Goal: Register for event/course

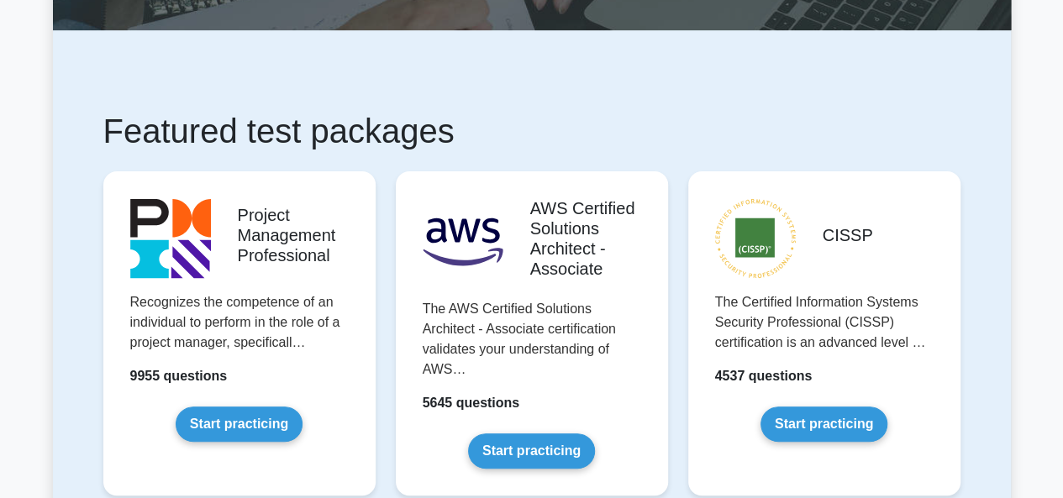
scroll to position [235, 0]
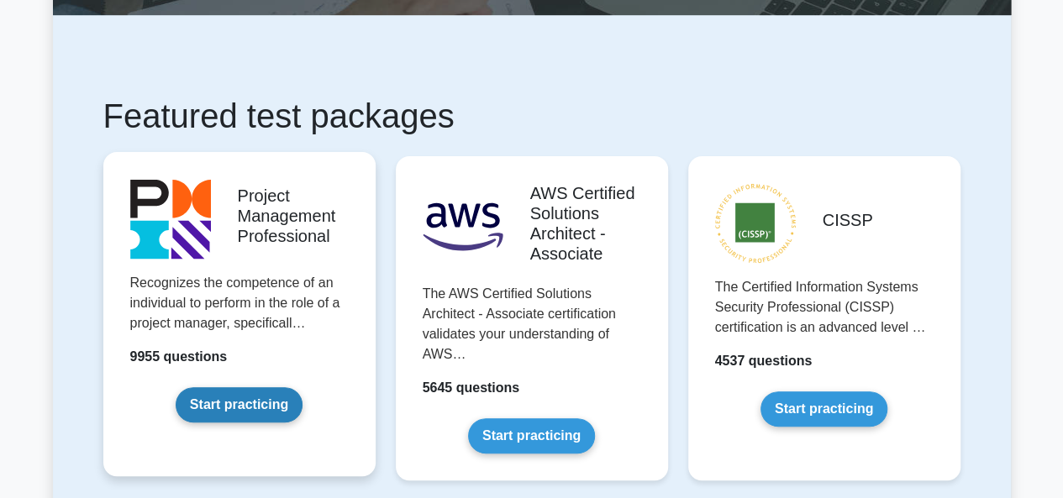
click at [249, 409] on link "Start practicing" at bounding box center [239, 404] width 127 height 35
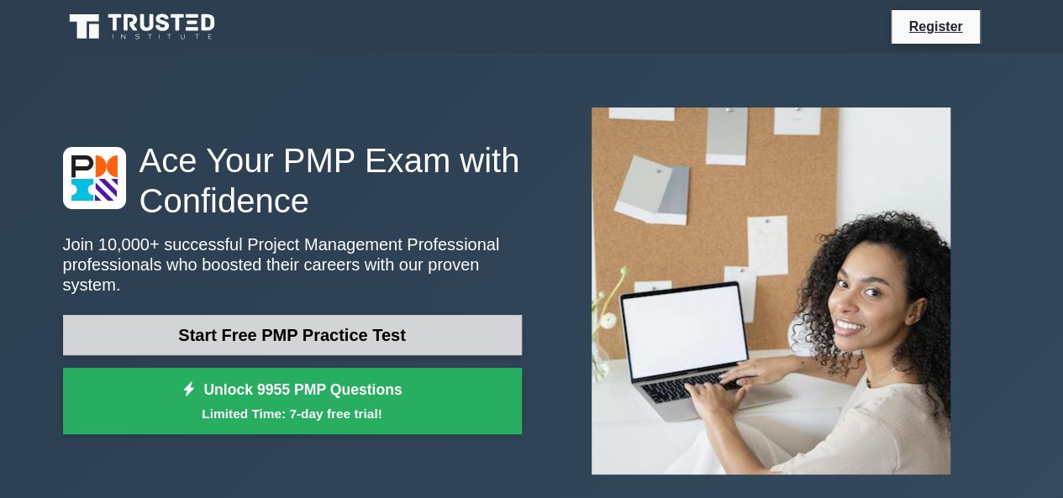
click at [264, 334] on link "Start Free PMP Practice Test" at bounding box center [292, 335] width 459 height 40
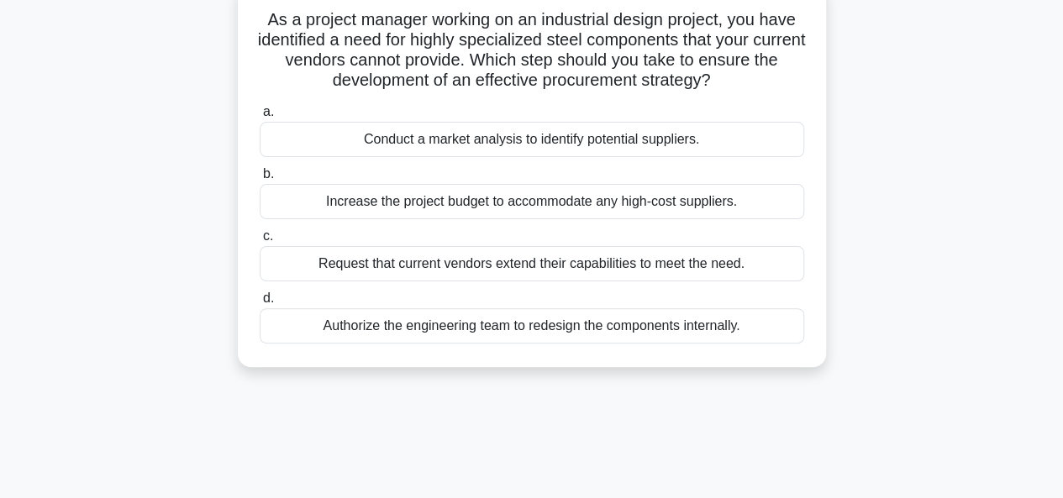
scroll to position [101, 0]
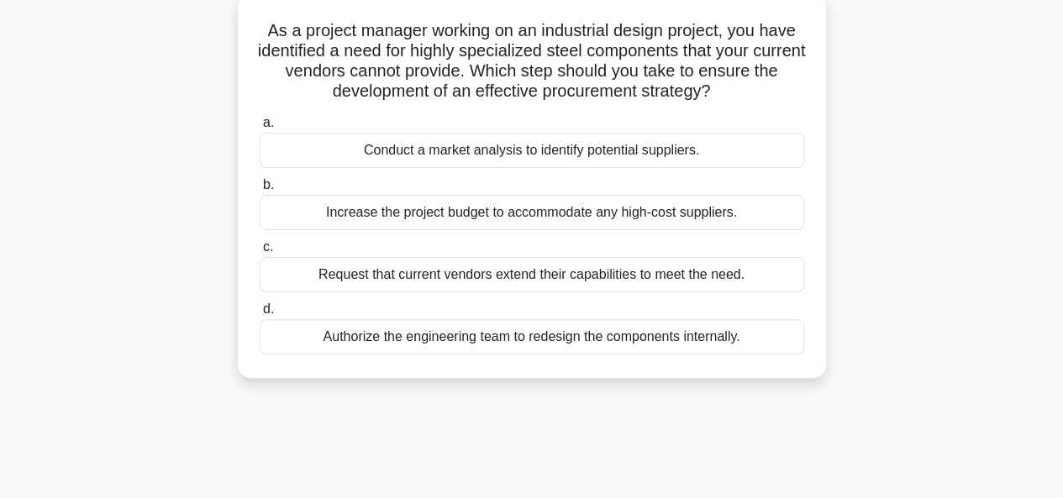
click at [512, 218] on div "Increase the project budget to accommodate any high-cost suppliers." at bounding box center [532, 212] width 545 height 35
click at [260, 191] on input "b. Increase the project budget to accommodate any high-cost suppliers." at bounding box center [260, 185] width 0 height 11
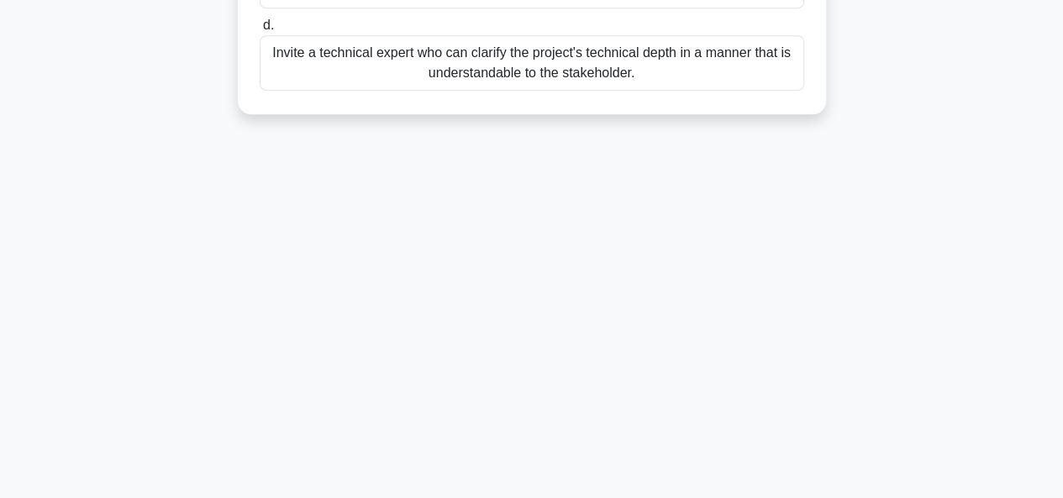
scroll to position [0, 0]
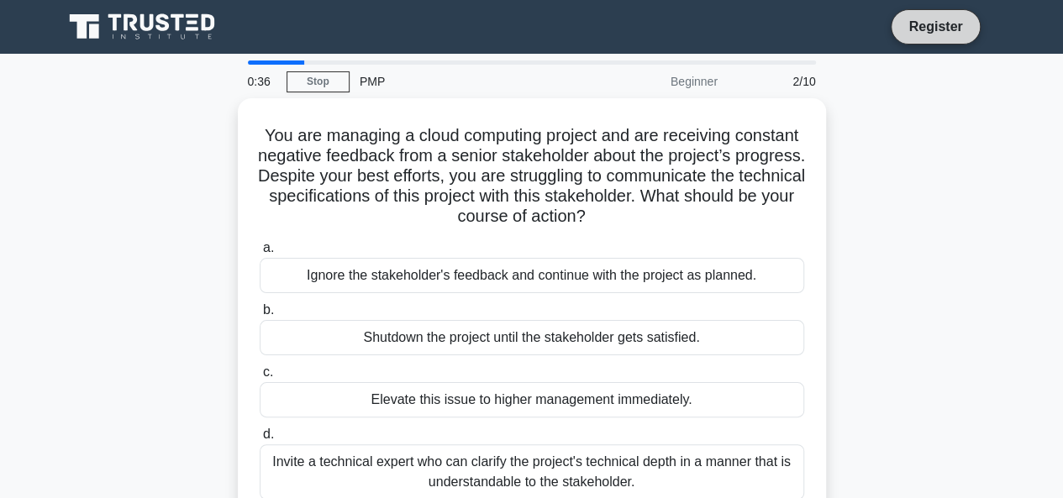
click at [928, 20] on link "Register" at bounding box center [935, 26] width 74 height 21
click at [365, 86] on div "PMP" at bounding box center [465, 82] width 231 height 34
drag, startPoint x: 704, startPoint y: 83, endPoint x: 1026, endPoint y: 357, distance: 422.7
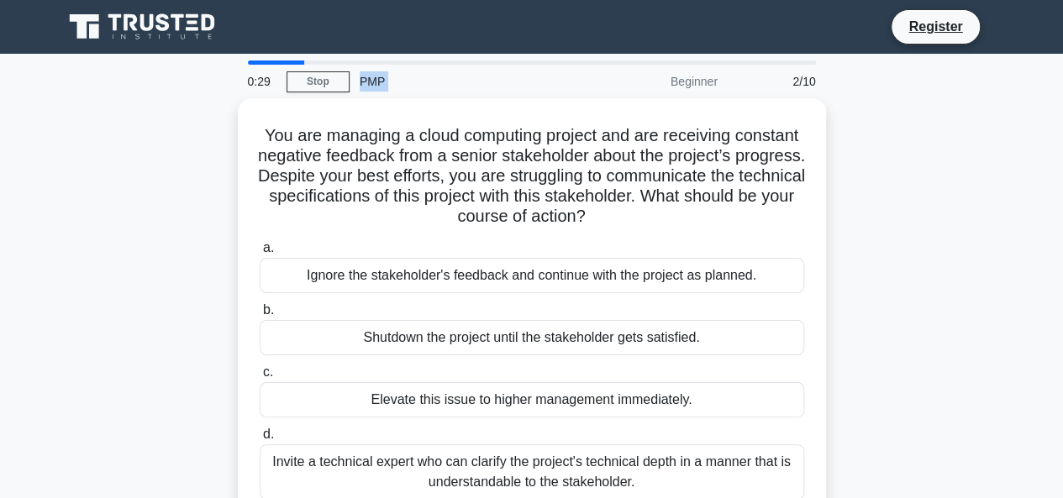
click at [1026, 357] on main "0:29 Stop PMP Beginner 2/10 You are managing a cloud computing project and are …" at bounding box center [531, 481] width 1063 height 854
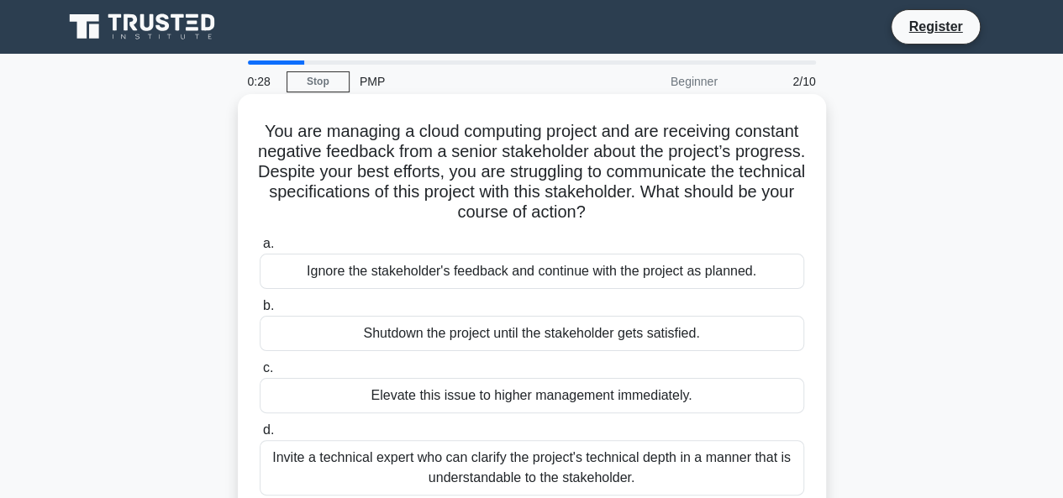
click at [676, 411] on div "Elevate this issue to higher management immediately." at bounding box center [532, 395] width 545 height 35
click at [260, 374] on input "c. Elevate this issue to higher management immediately." at bounding box center [260, 368] width 0 height 11
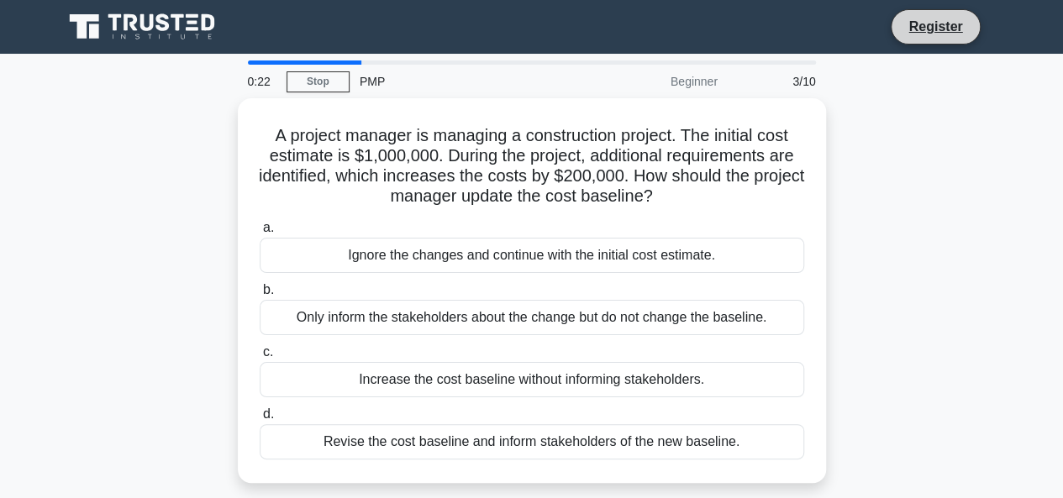
click at [916, 38] on li "Register" at bounding box center [935, 26] width 89 height 35
click at [916, 20] on link "Register" at bounding box center [935, 26] width 74 height 21
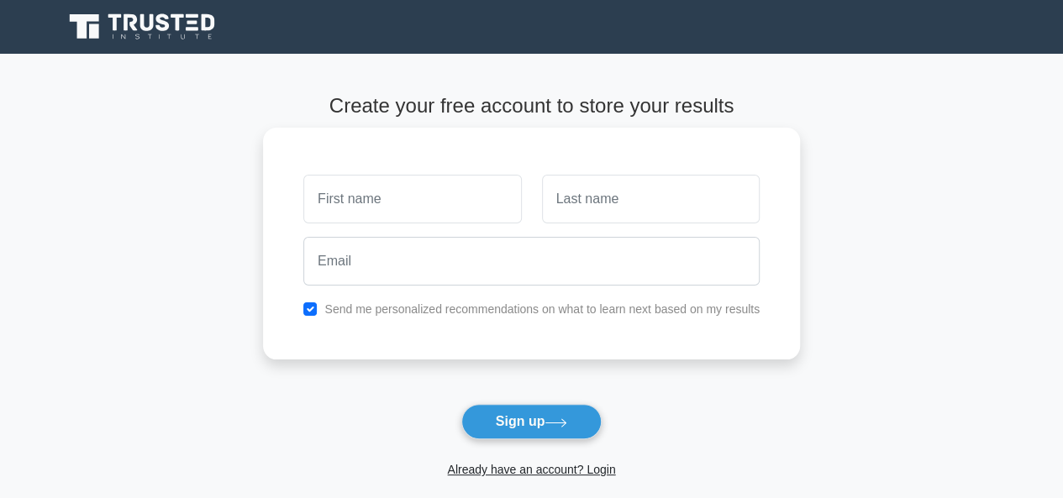
click at [387, 197] on input "text" at bounding box center [412, 199] width 218 height 49
type input "BUTERA"
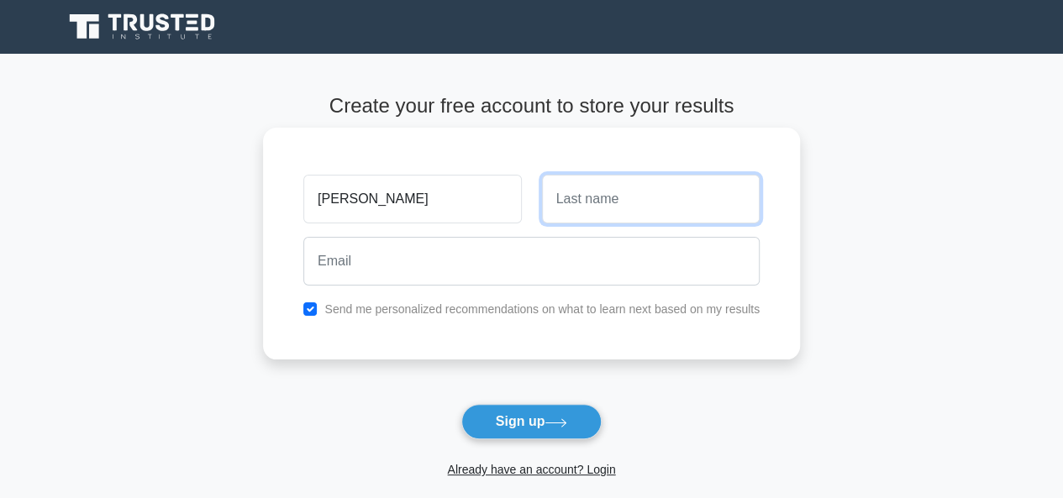
click at [620, 206] on input "text" at bounding box center [651, 199] width 218 height 49
type input "Antoine"
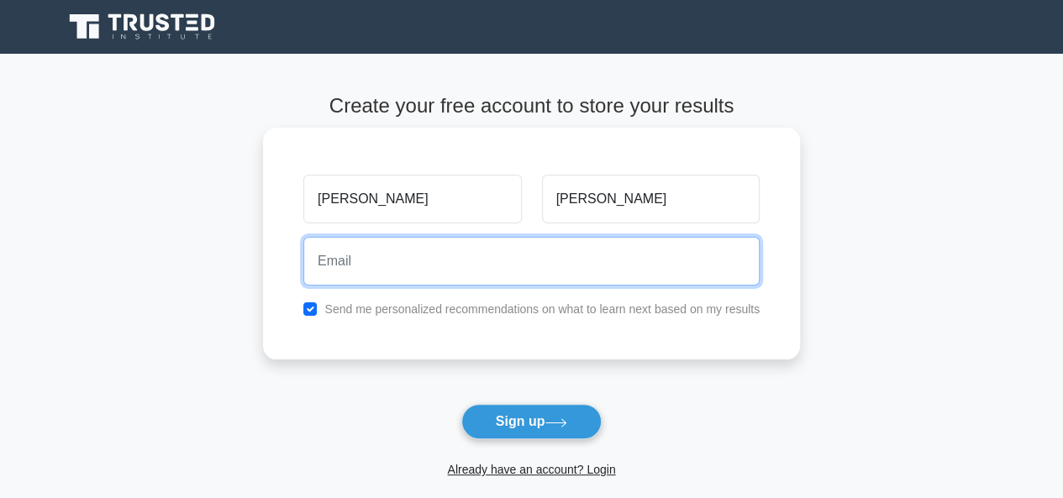
click at [365, 258] on input "email" at bounding box center [531, 261] width 456 height 49
type input "btranthony@gmail.com"
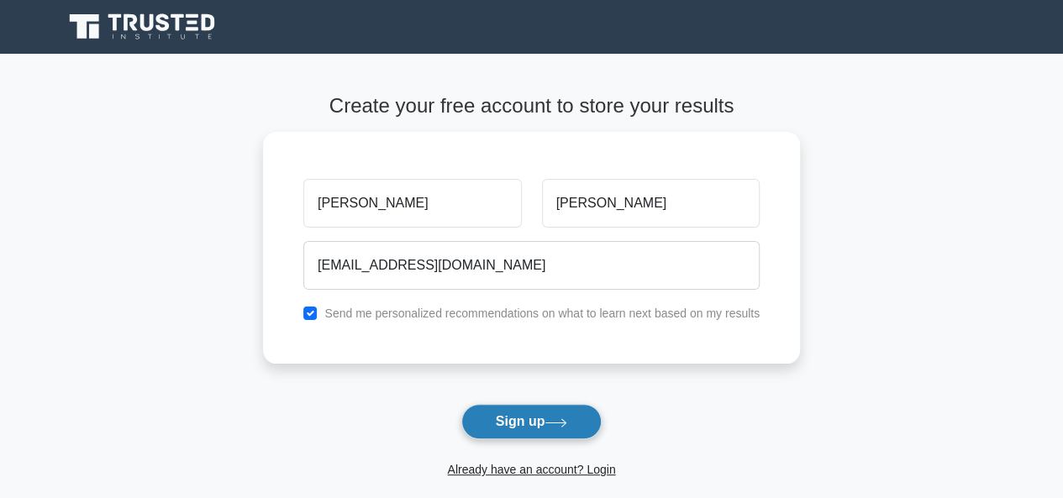
click at [516, 412] on button "Sign up" at bounding box center [531, 421] width 141 height 35
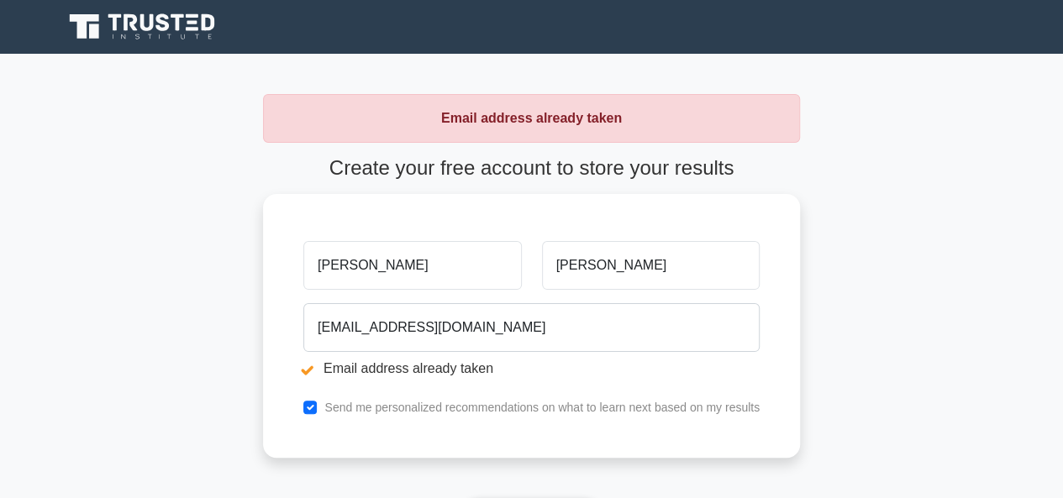
scroll to position [333, 0]
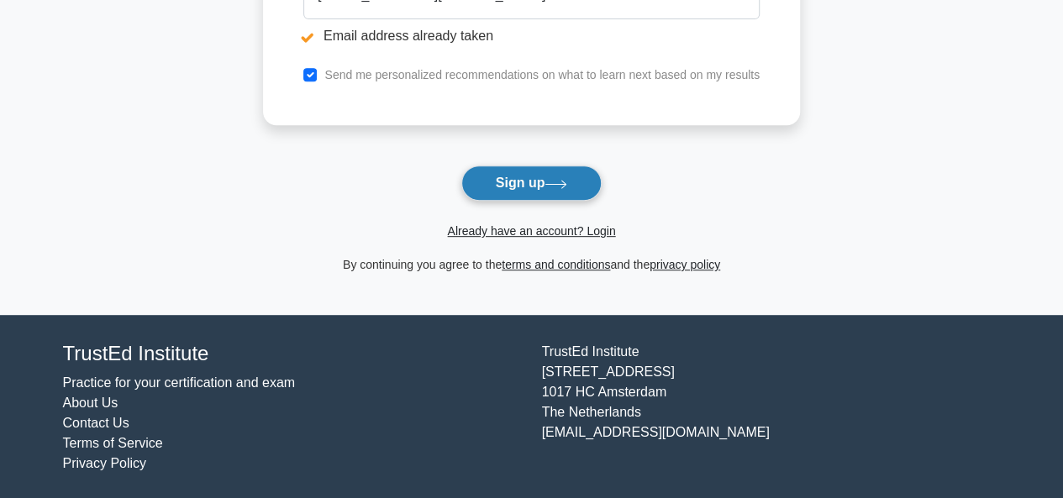
click at [568, 175] on button "Sign up" at bounding box center [531, 183] width 141 height 35
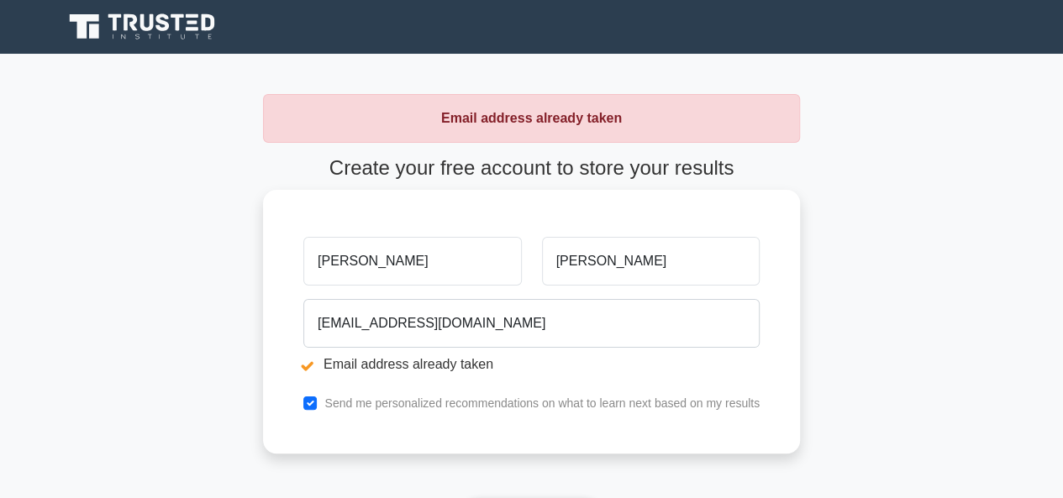
click at [518, 364] on li "Email address already taken" at bounding box center [531, 365] width 456 height 20
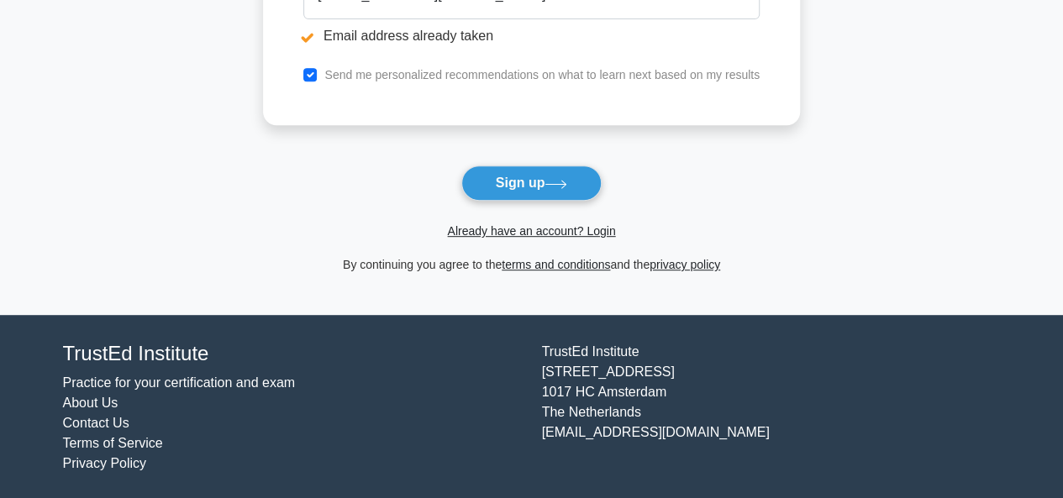
scroll to position [333, 0]
click at [519, 233] on link "Already have an account? Login" at bounding box center [531, 230] width 168 height 13
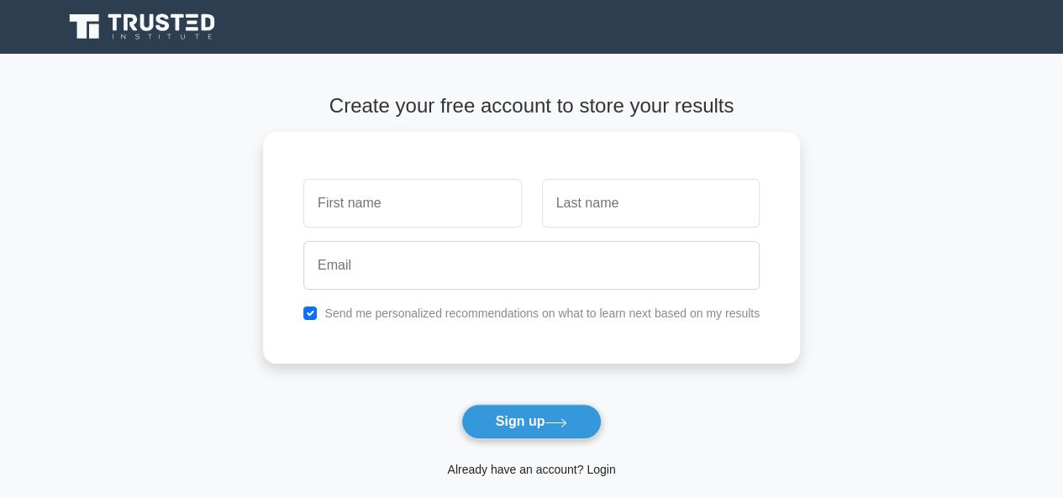
click at [497, 471] on link "Already have an account? Login" at bounding box center [531, 469] width 168 height 13
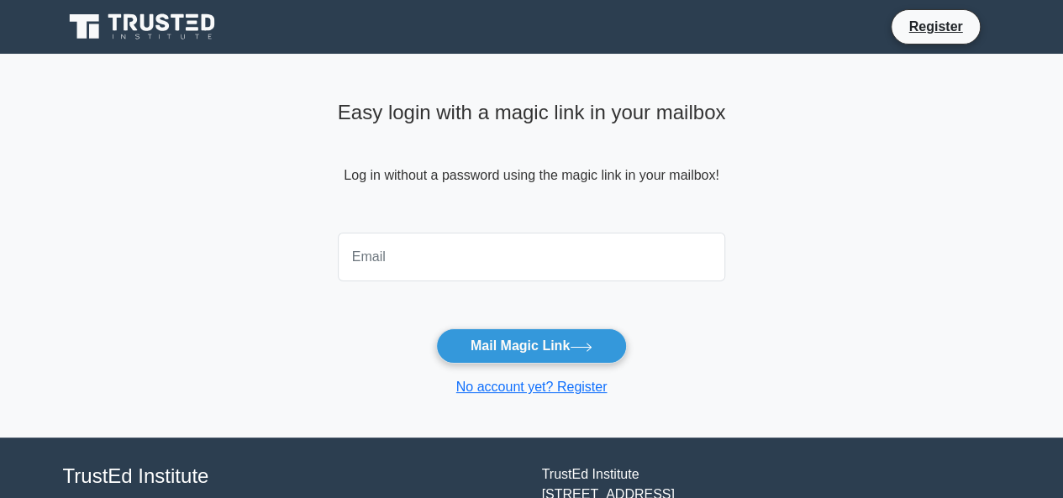
click at [405, 250] on input "email" at bounding box center [532, 257] width 388 height 49
type input "[EMAIL_ADDRESS][DOMAIN_NAME]"
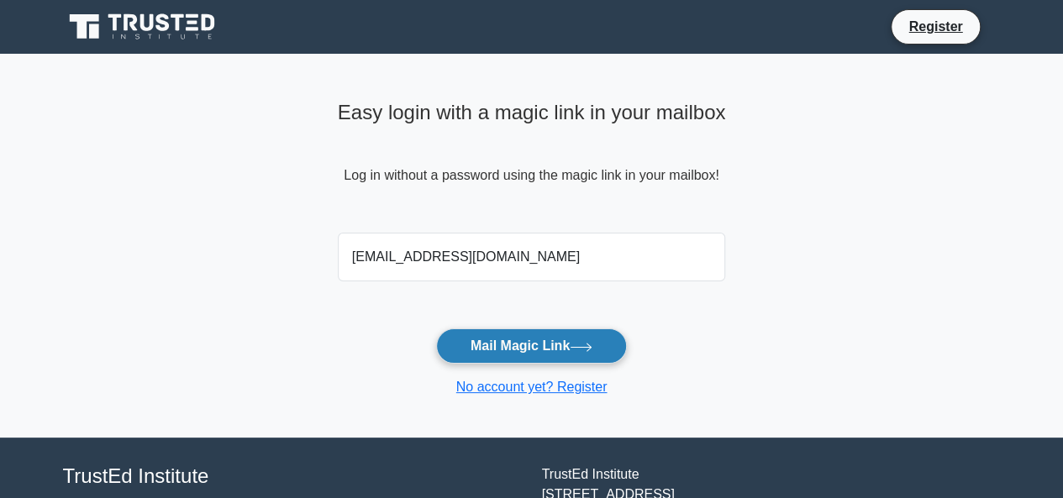
click at [500, 345] on button "Mail Magic Link" at bounding box center [531, 346] width 191 height 35
